Goal: Navigation & Orientation: Find specific page/section

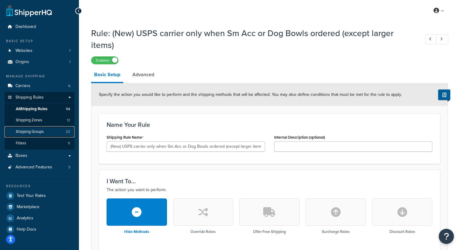
click at [41, 129] on span "Shipping Groups" at bounding box center [30, 131] width 28 height 5
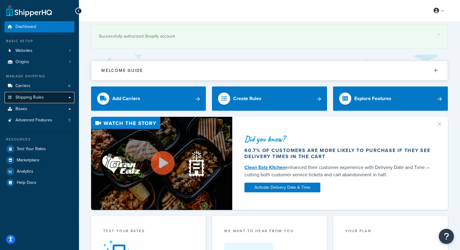
click at [70, 97] on link "Shipping Rules" at bounding box center [40, 97] width 70 height 11
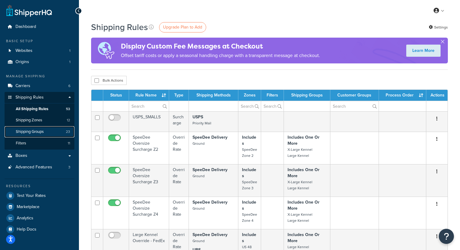
click at [37, 134] on span "Shipping Groups" at bounding box center [30, 131] width 28 height 5
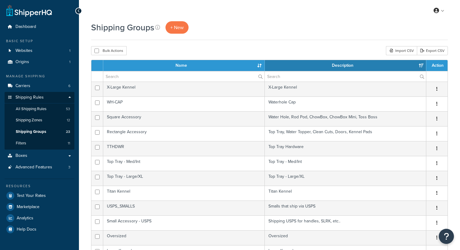
select select "15"
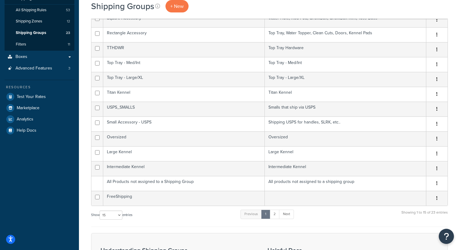
scroll to position [102, 0]
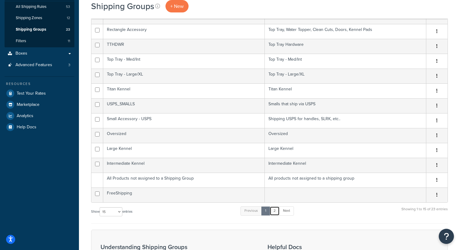
click at [279, 211] on link "2" at bounding box center [275, 211] width 10 height 9
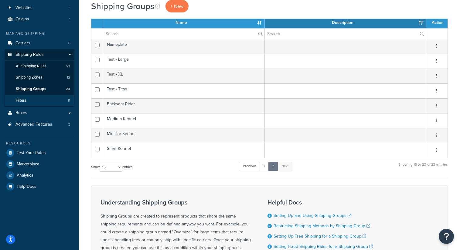
scroll to position [41, 0]
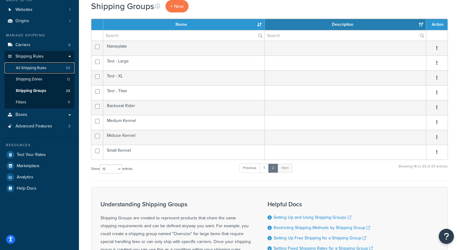
click at [48, 66] on link "All Shipping Rules 53" at bounding box center [40, 68] width 70 height 11
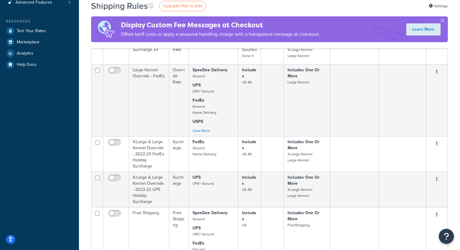
scroll to position [423, 0]
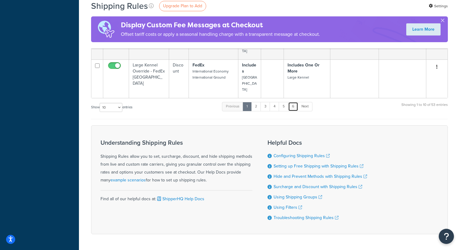
click at [295, 102] on link "6" at bounding box center [293, 106] width 10 height 9
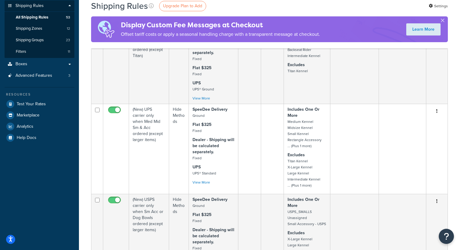
scroll to position [91, 0]
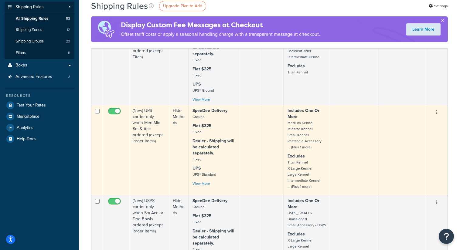
click at [149, 135] on td "(New) UPS carrier only when Med Mid Sm & Acc ordered (except larger items)" at bounding box center [149, 150] width 40 height 90
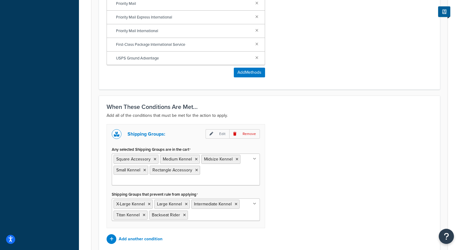
scroll to position [355, 0]
